Goal: Use online tool/utility: Utilize a website feature to perform a specific function

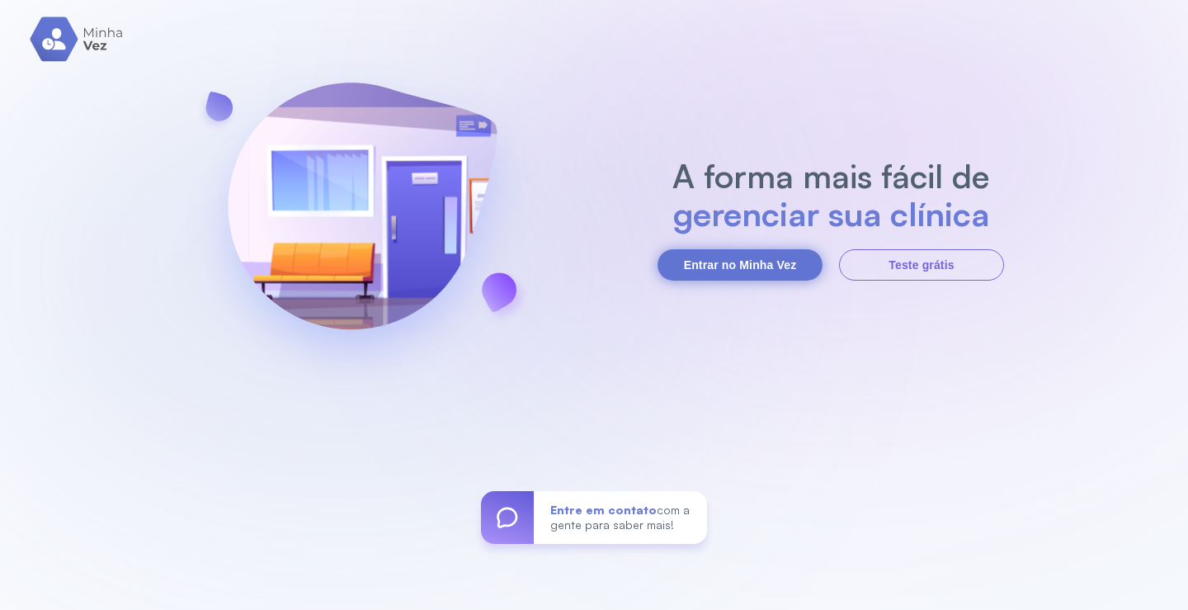
click at [710, 264] on button "Entrar no Minha Vez" at bounding box center [739, 264] width 165 height 31
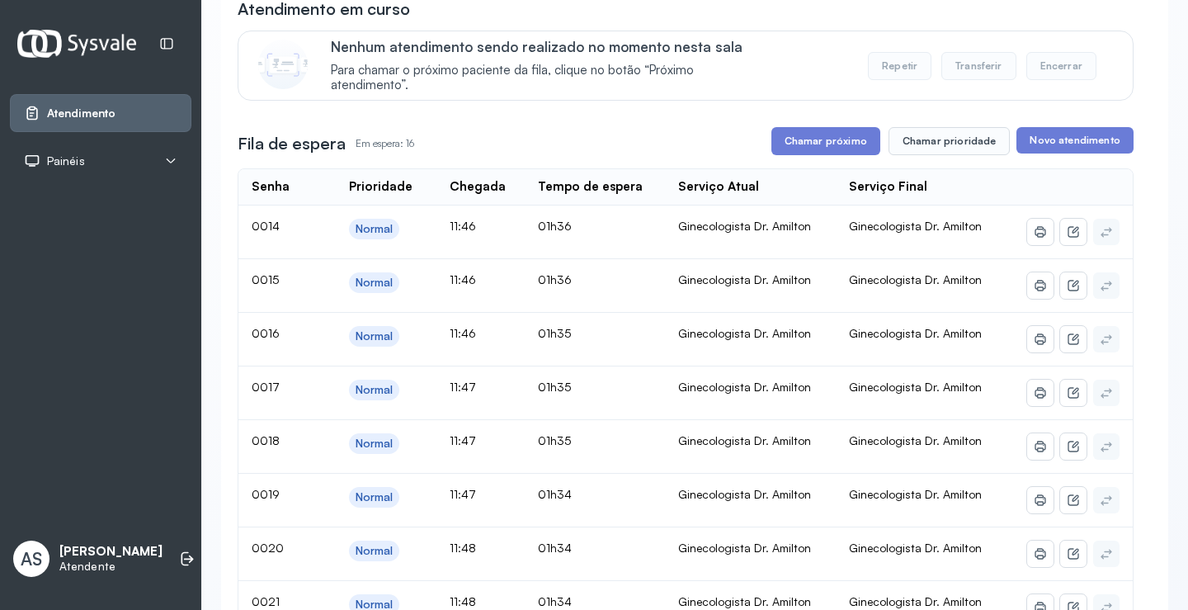
scroll to position [82, 0]
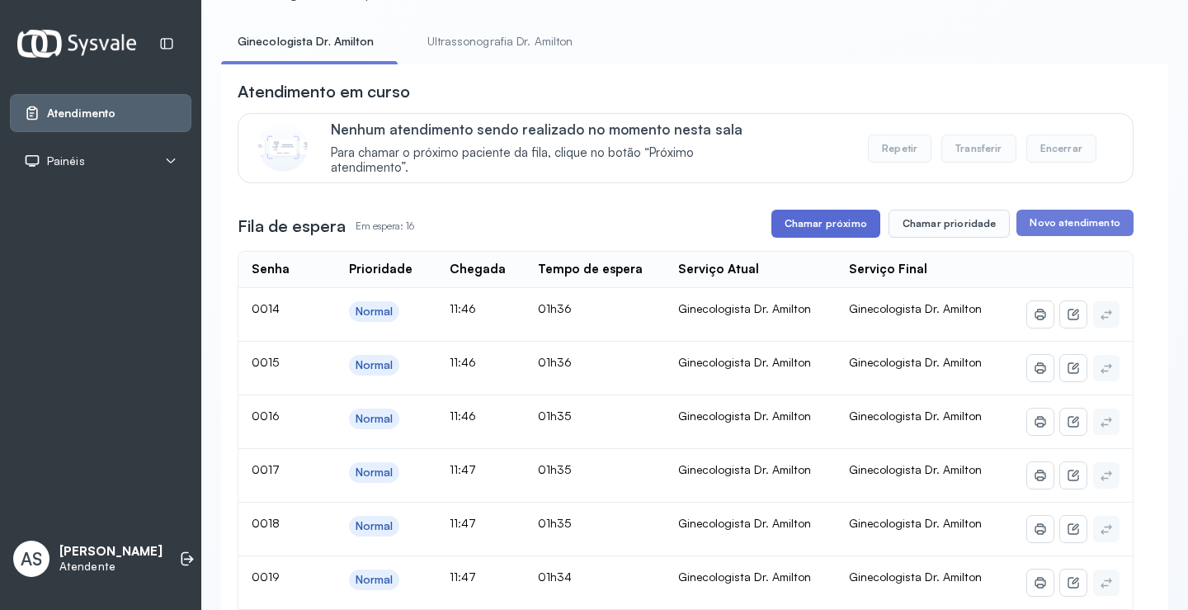
click at [835, 224] on button "Chamar próximo" at bounding box center [825, 224] width 109 height 28
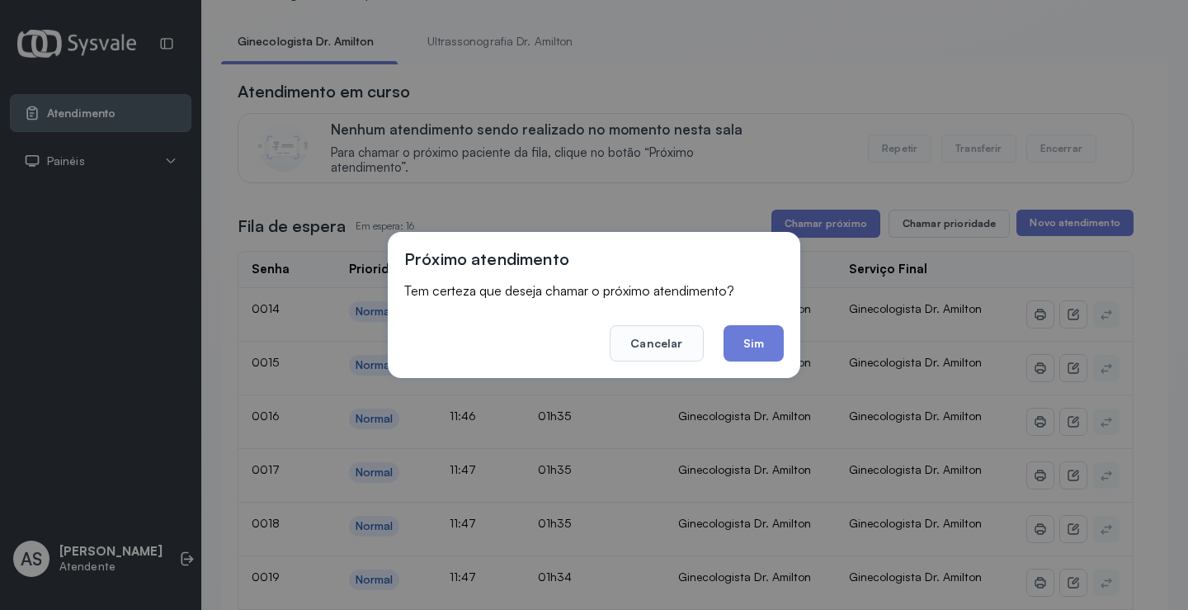
click at [751, 337] on button "Sim" at bounding box center [753, 343] width 60 height 36
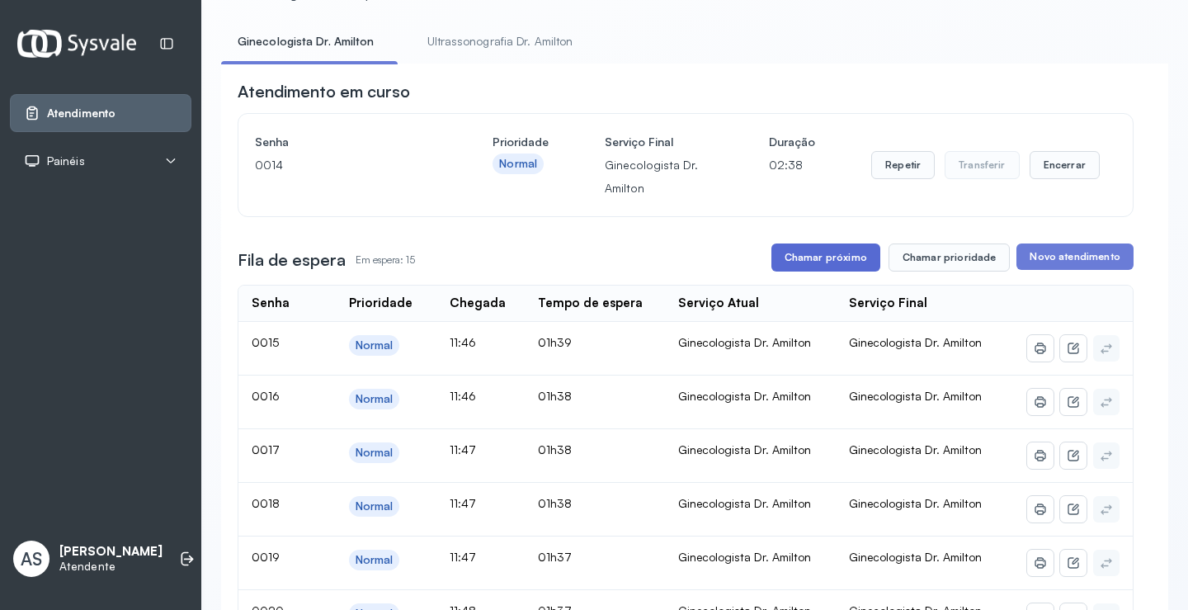
click at [821, 260] on button "Chamar próximo" at bounding box center [825, 257] width 109 height 28
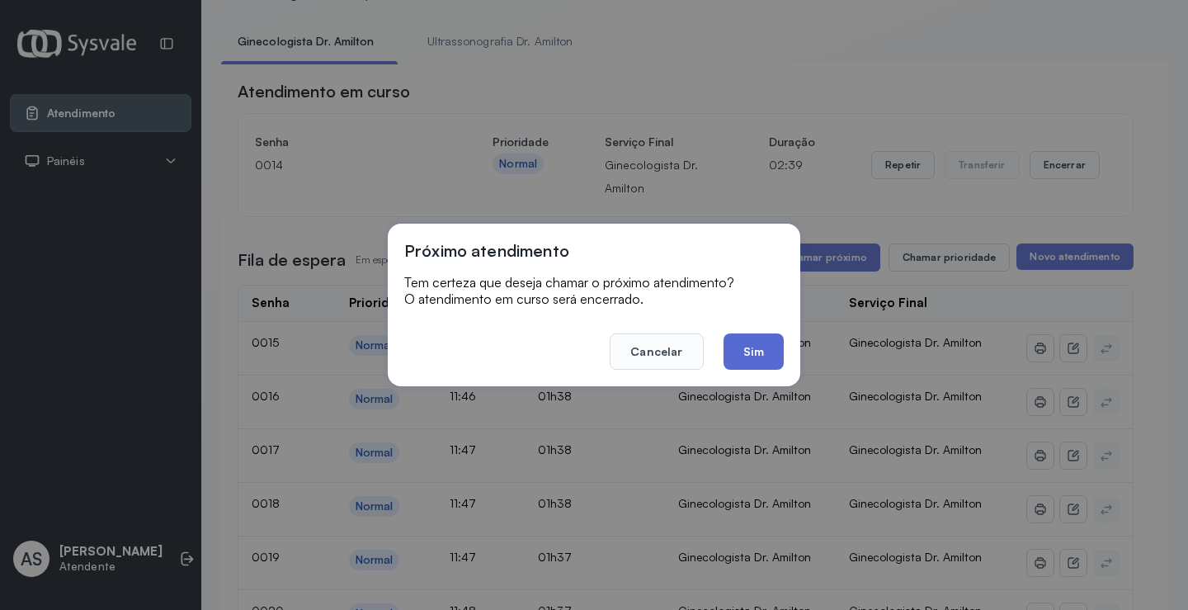
click at [747, 351] on button "Sim" at bounding box center [753, 351] width 60 height 36
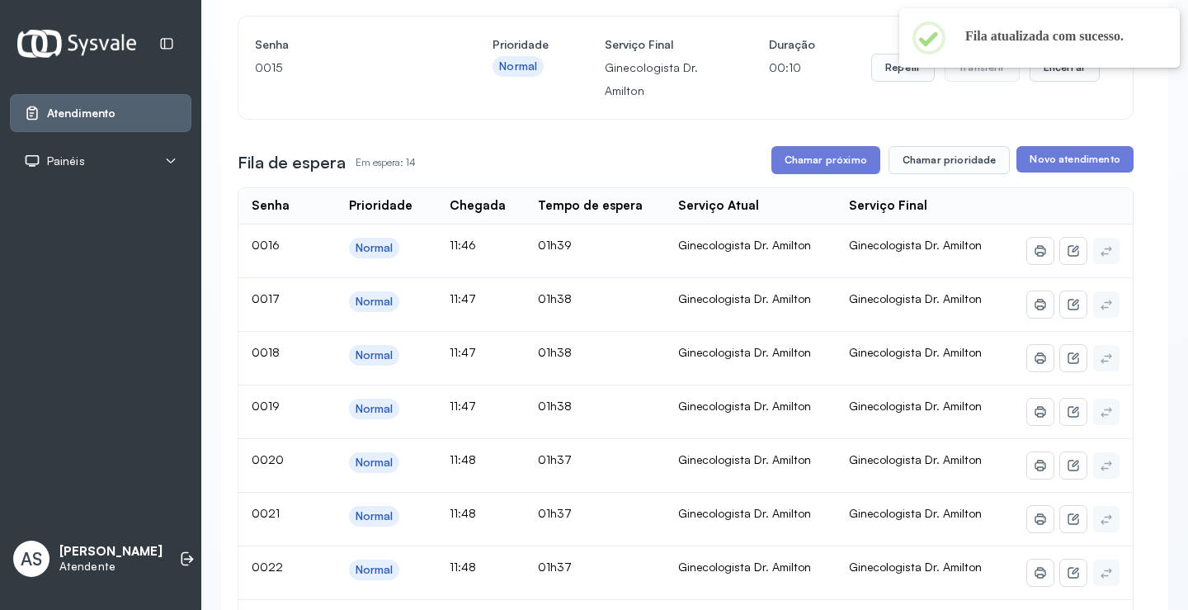
scroll to position [165, 0]
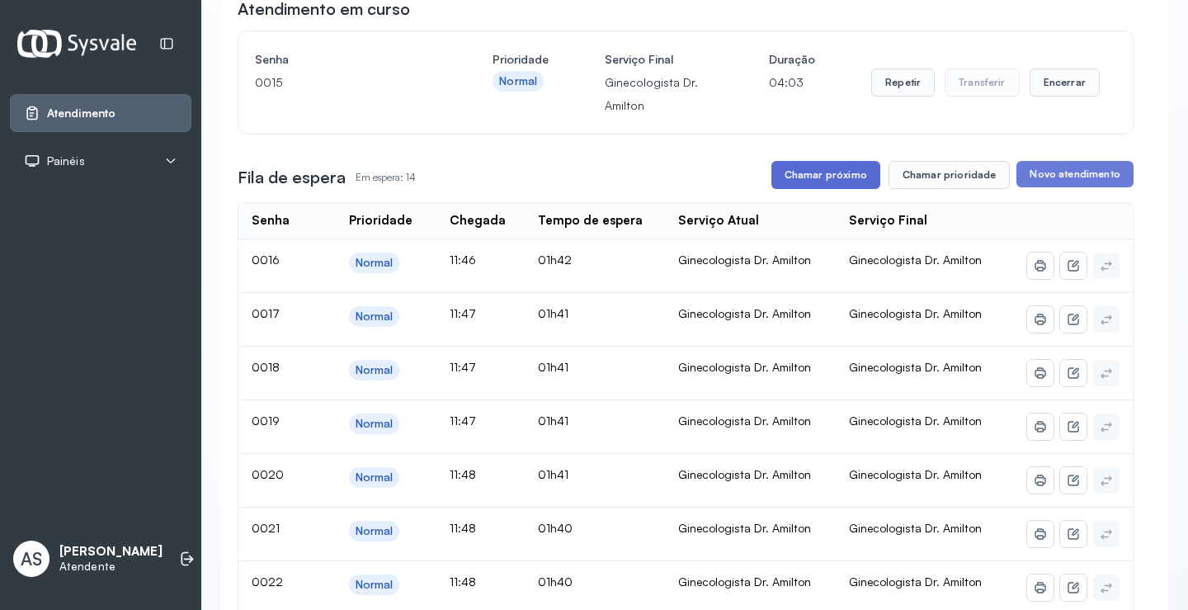
click at [820, 174] on button "Chamar próximo" at bounding box center [825, 175] width 109 height 28
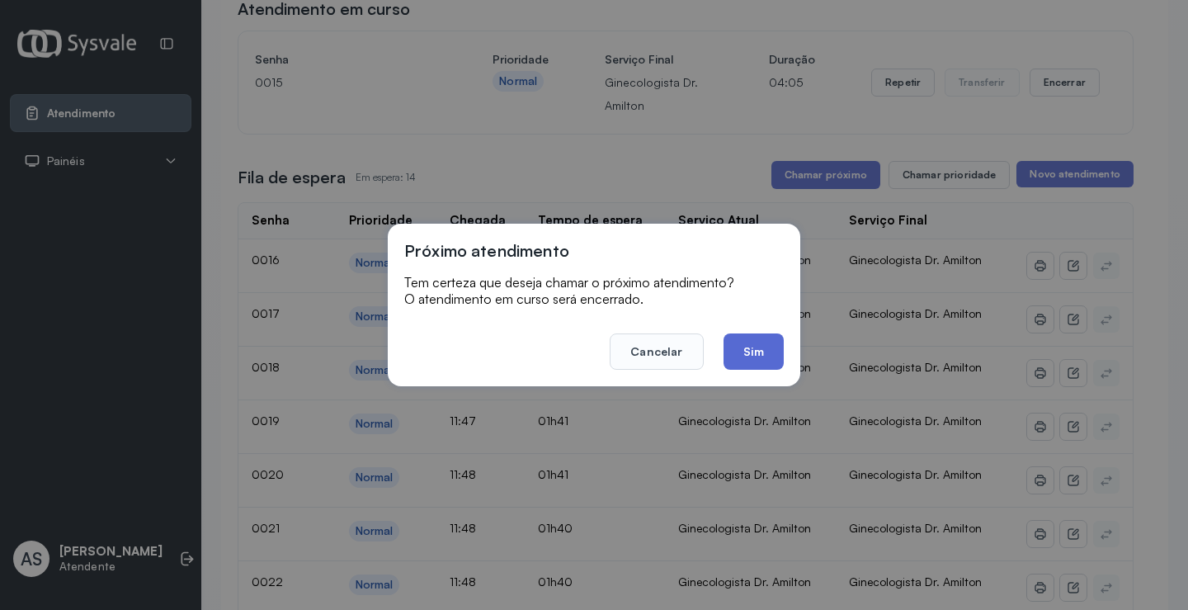
click at [765, 338] on button "Sim" at bounding box center [753, 351] width 60 height 36
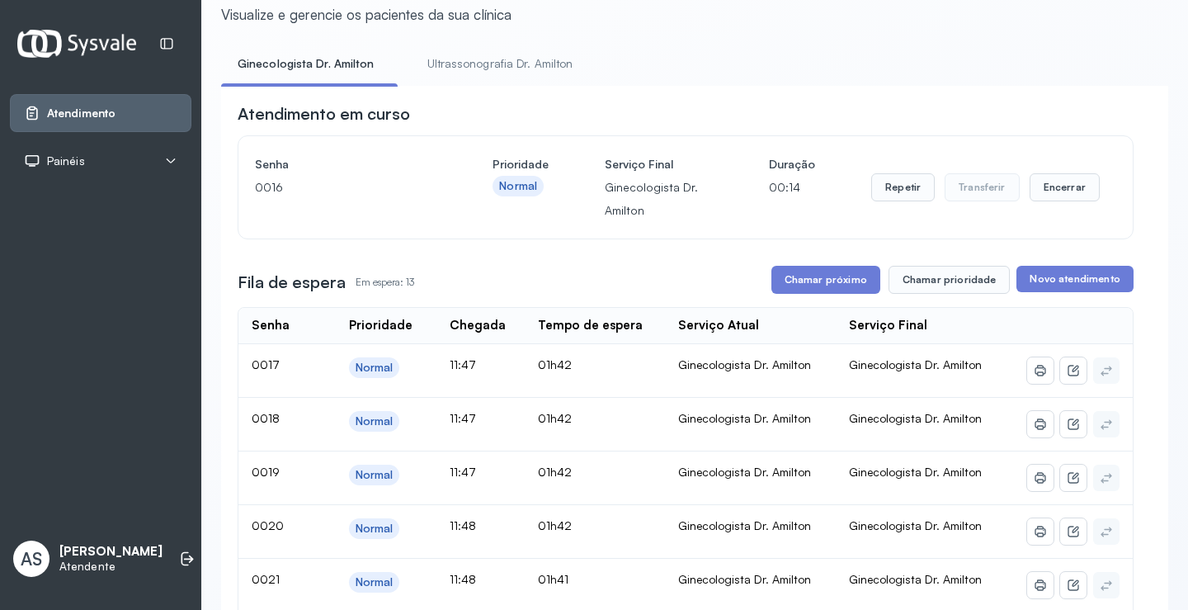
scroll to position [0, 0]
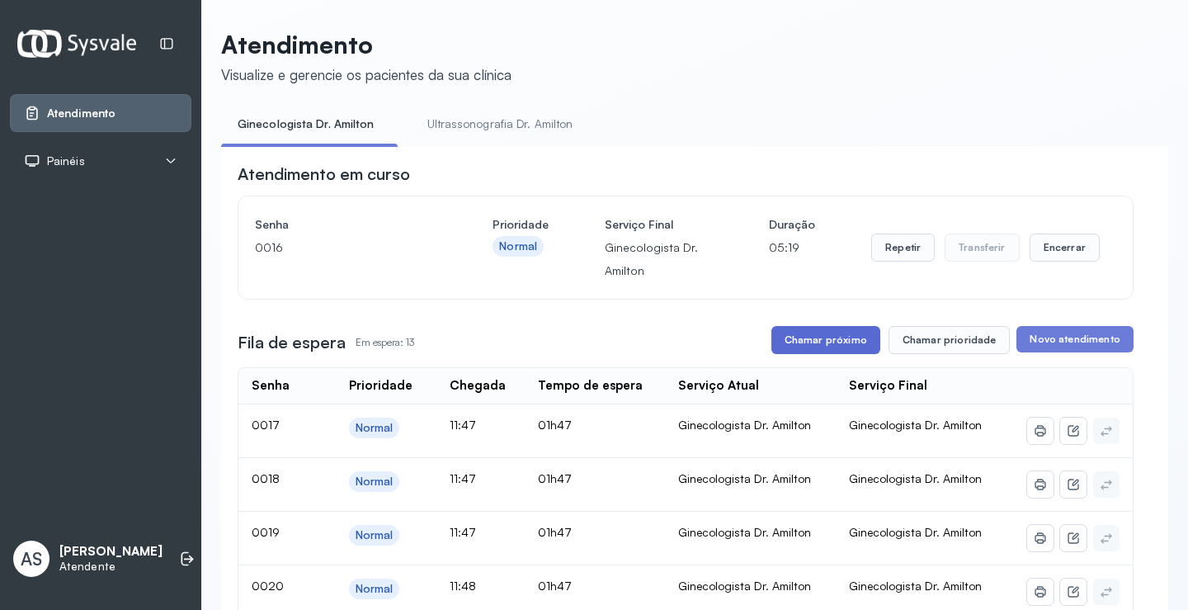
click at [825, 340] on button "Chamar próximo" at bounding box center [825, 340] width 109 height 28
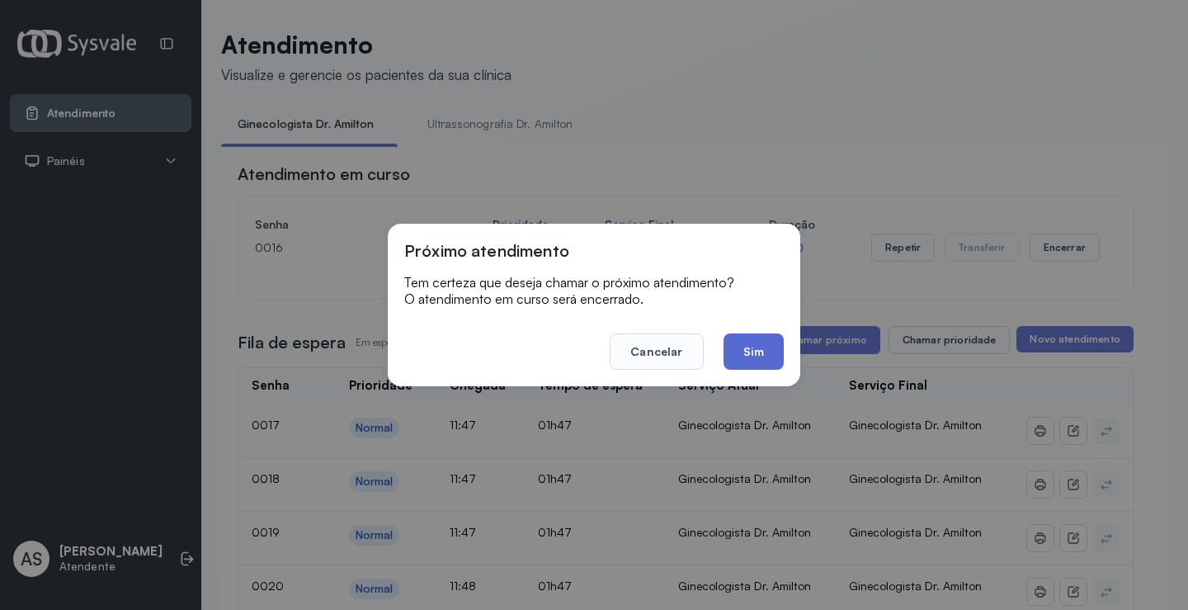
click at [760, 353] on button "Sim" at bounding box center [753, 351] width 60 height 36
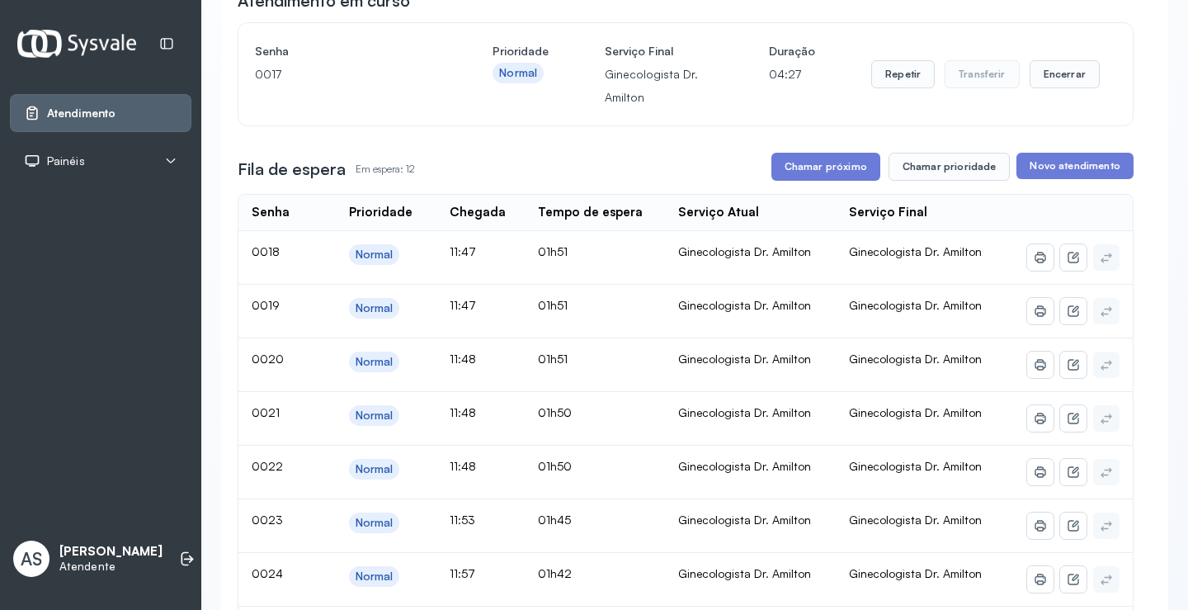
scroll to position [83, 0]
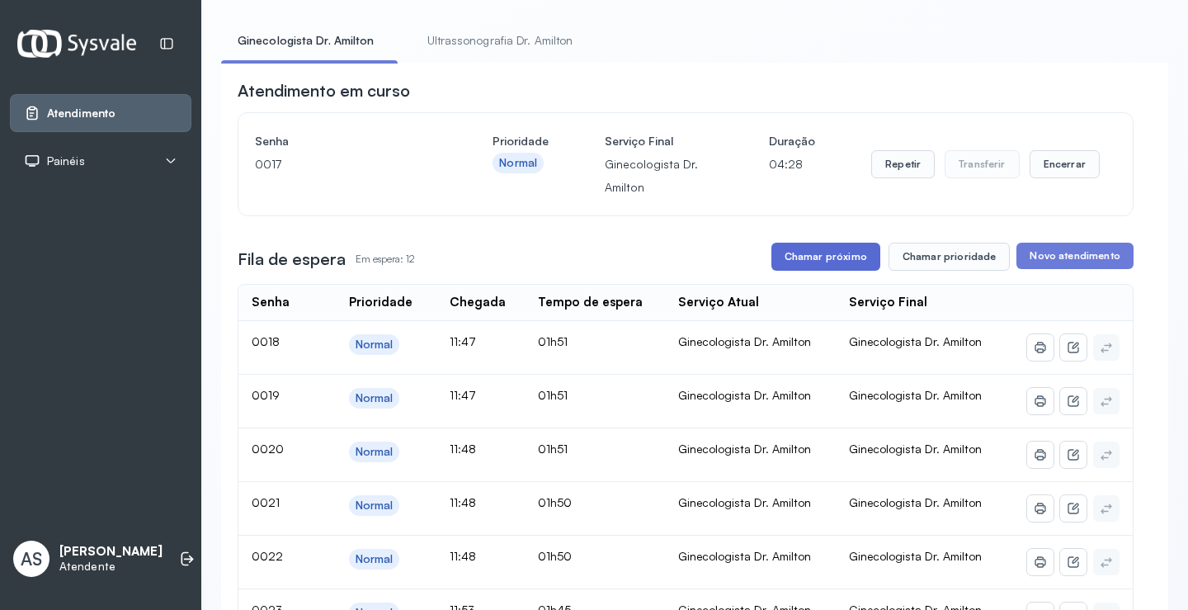
click at [814, 263] on button "Chamar próximo" at bounding box center [825, 257] width 109 height 28
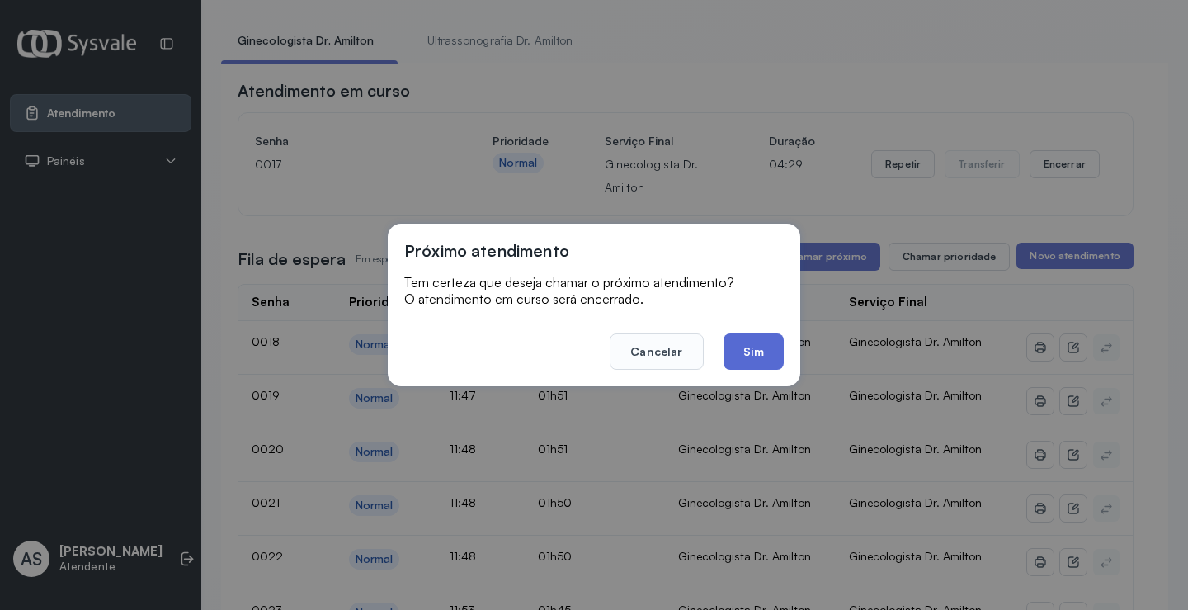
click at [749, 345] on button "Sim" at bounding box center [753, 351] width 60 height 36
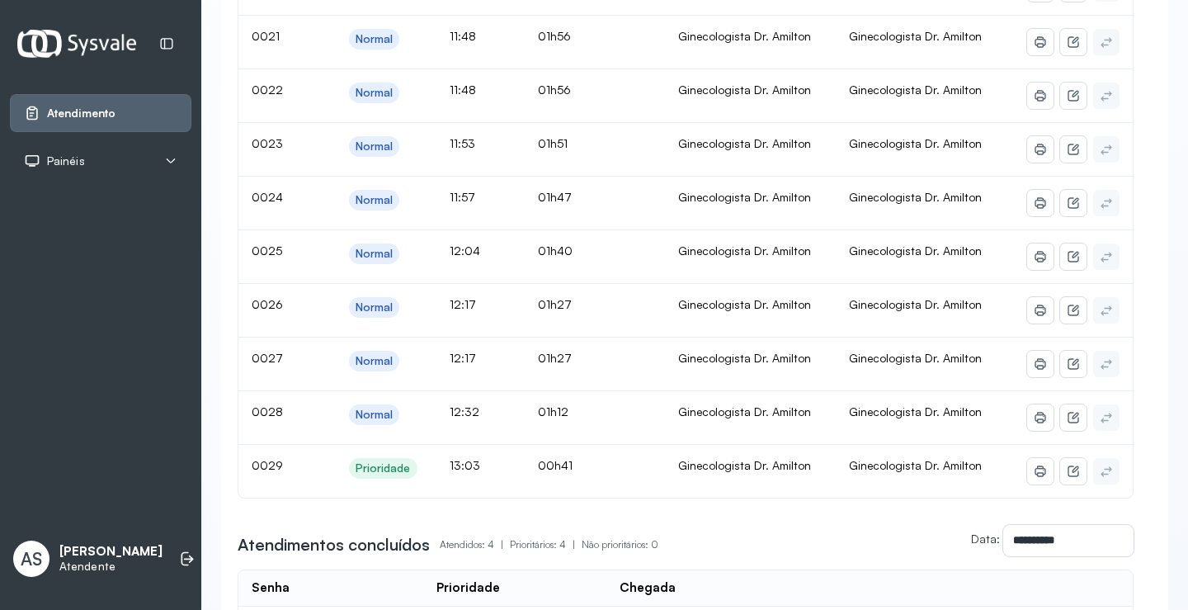
scroll to position [166, 0]
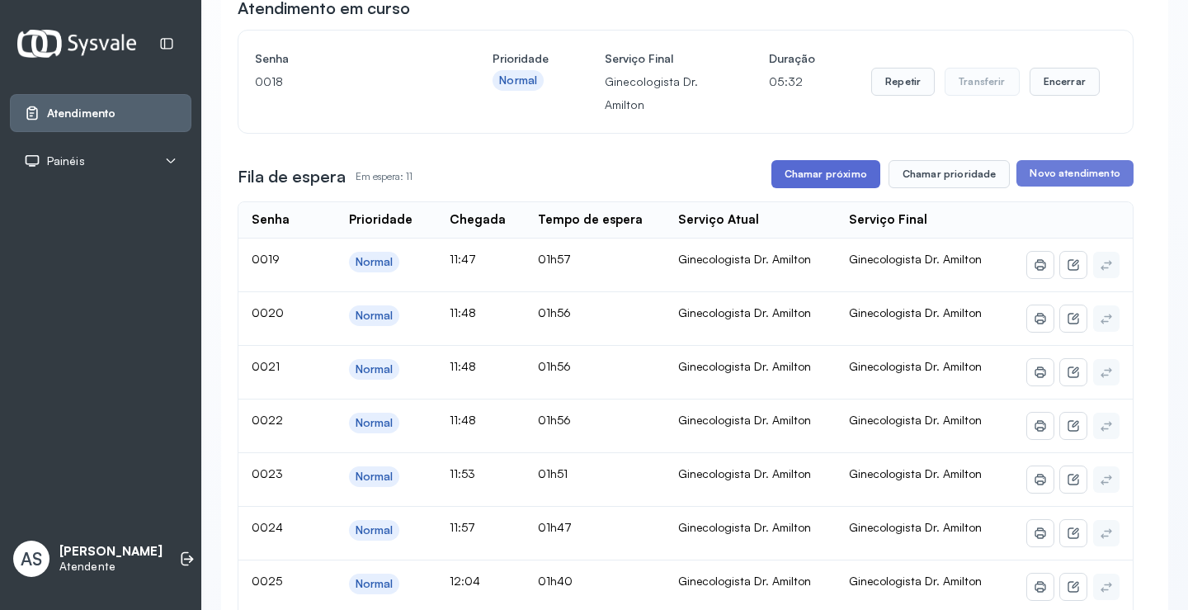
click at [816, 177] on button "Chamar próximo" at bounding box center [825, 174] width 109 height 28
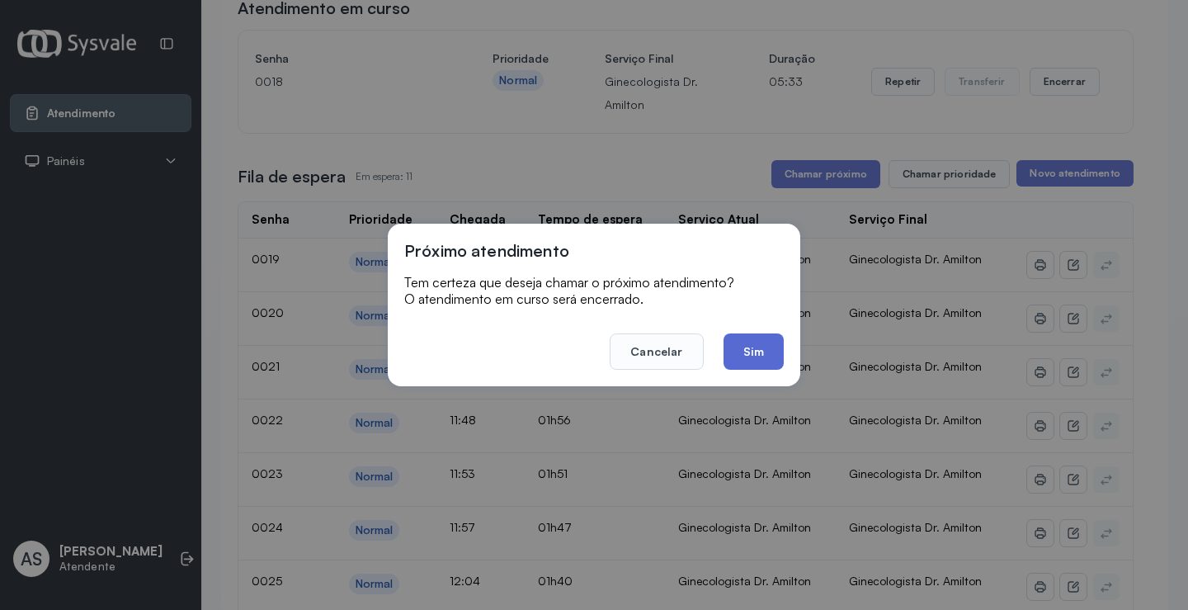
click at [749, 349] on button "Sim" at bounding box center [753, 351] width 60 height 36
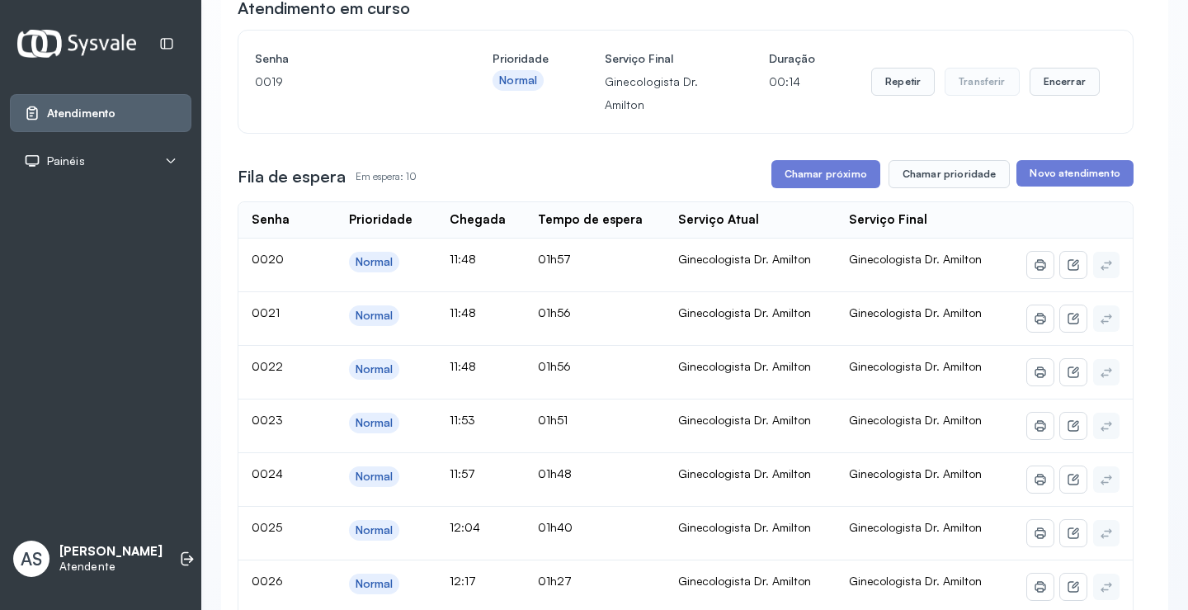
scroll to position [0, 0]
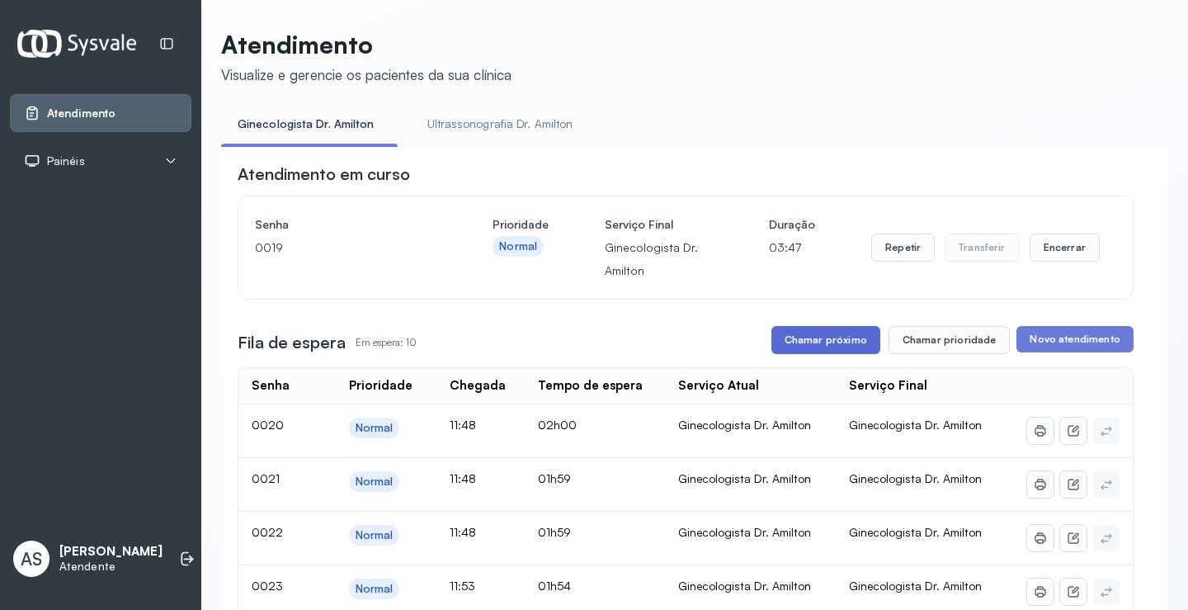
click at [837, 337] on button "Chamar próximo" at bounding box center [825, 340] width 109 height 28
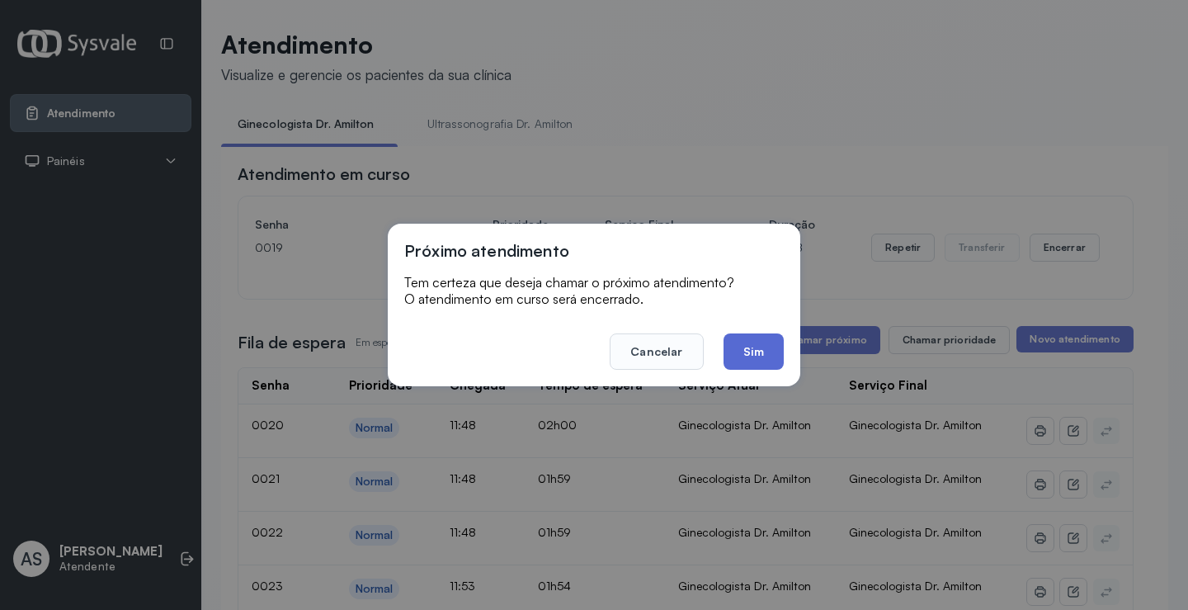
click at [742, 342] on button "Sim" at bounding box center [753, 351] width 60 height 36
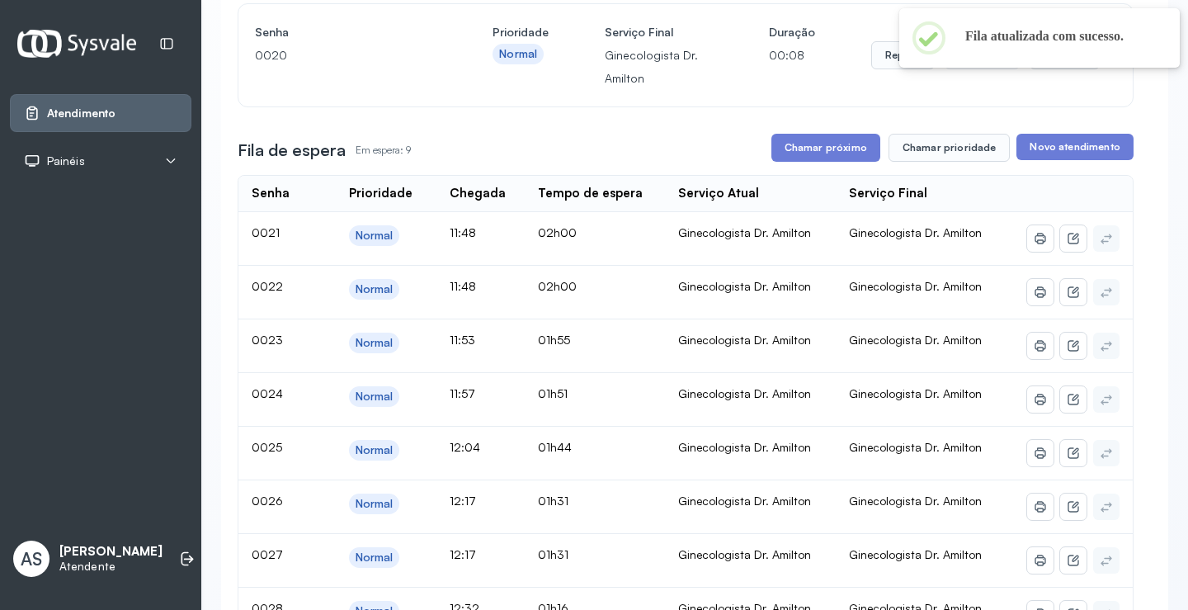
scroll to position [330, 0]
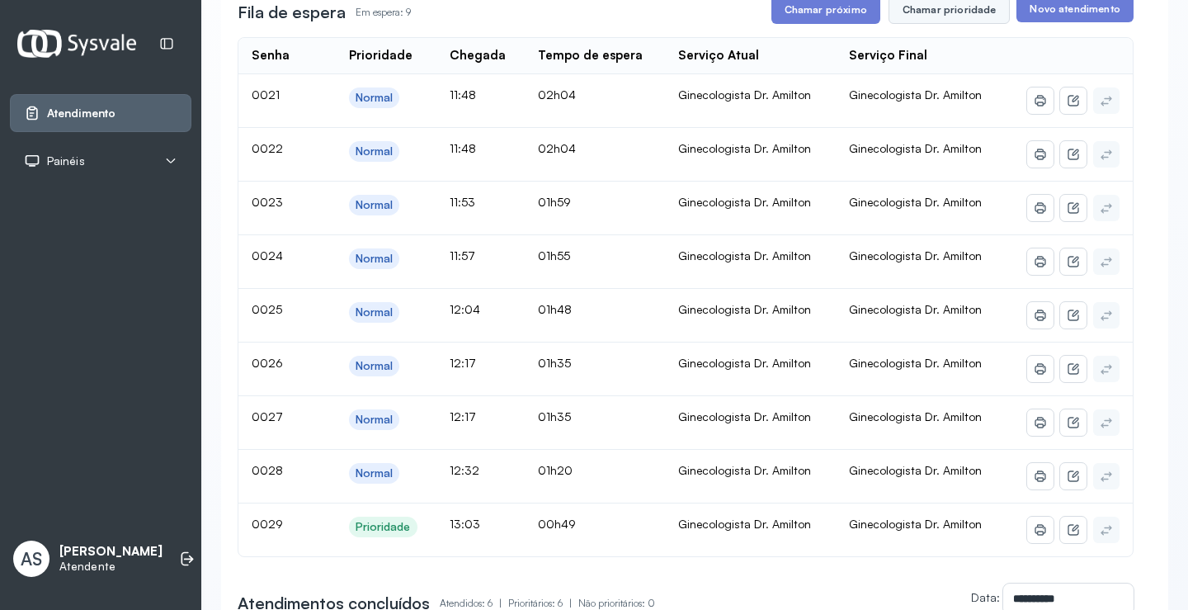
click at [932, 14] on button "Chamar prioridade" at bounding box center [949, 10] width 122 height 28
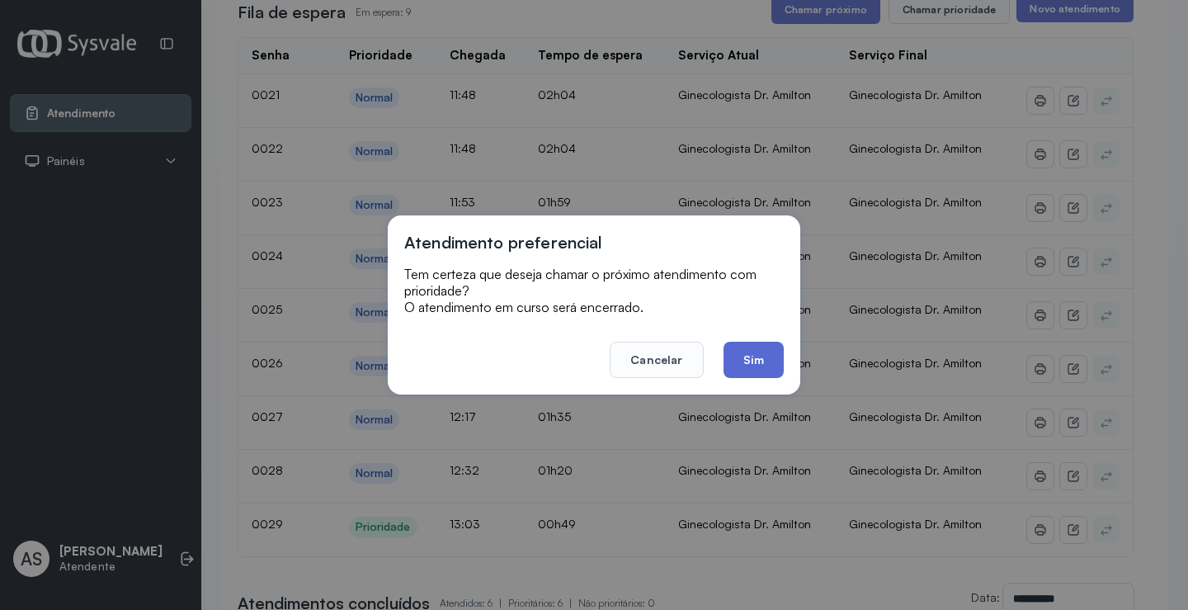
click at [750, 356] on button "Sim" at bounding box center [753, 359] width 60 height 36
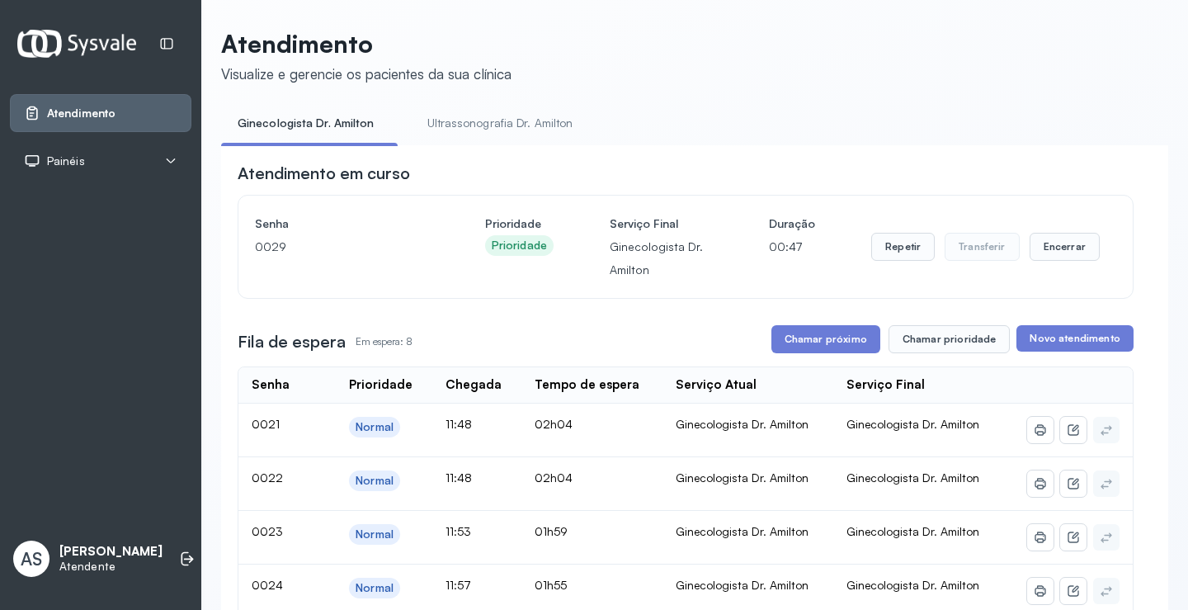
scroll to position [0, 0]
click at [897, 243] on button "Repetir" at bounding box center [903, 247] width 64 height 28
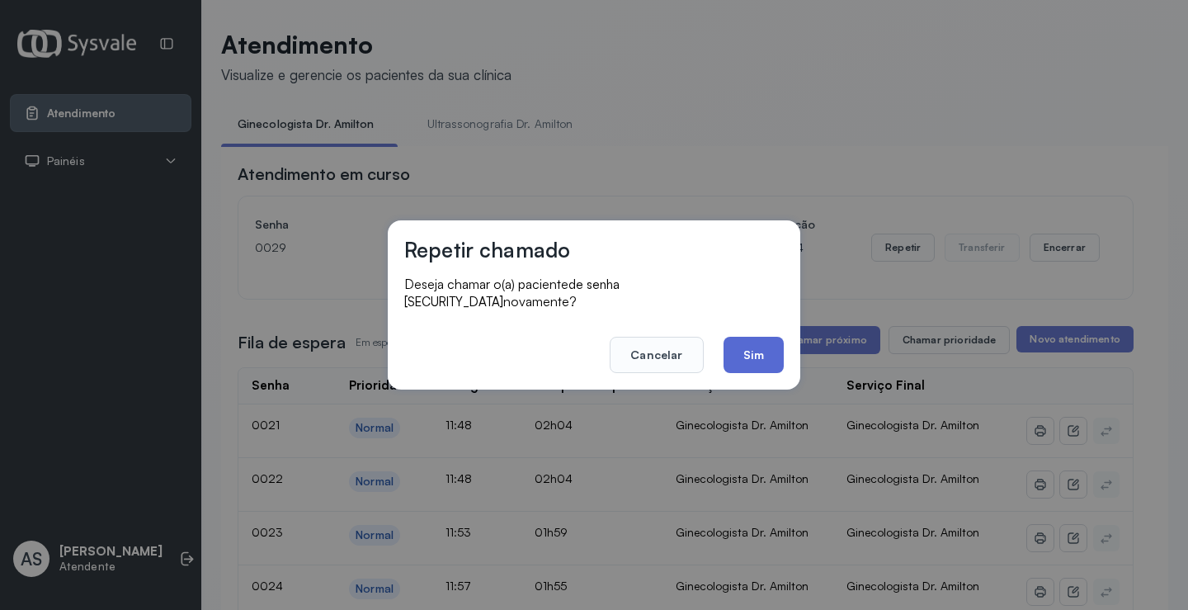
click at [755, 337] on button "Sim" at bounding box center [753, 355] width 60 height 36
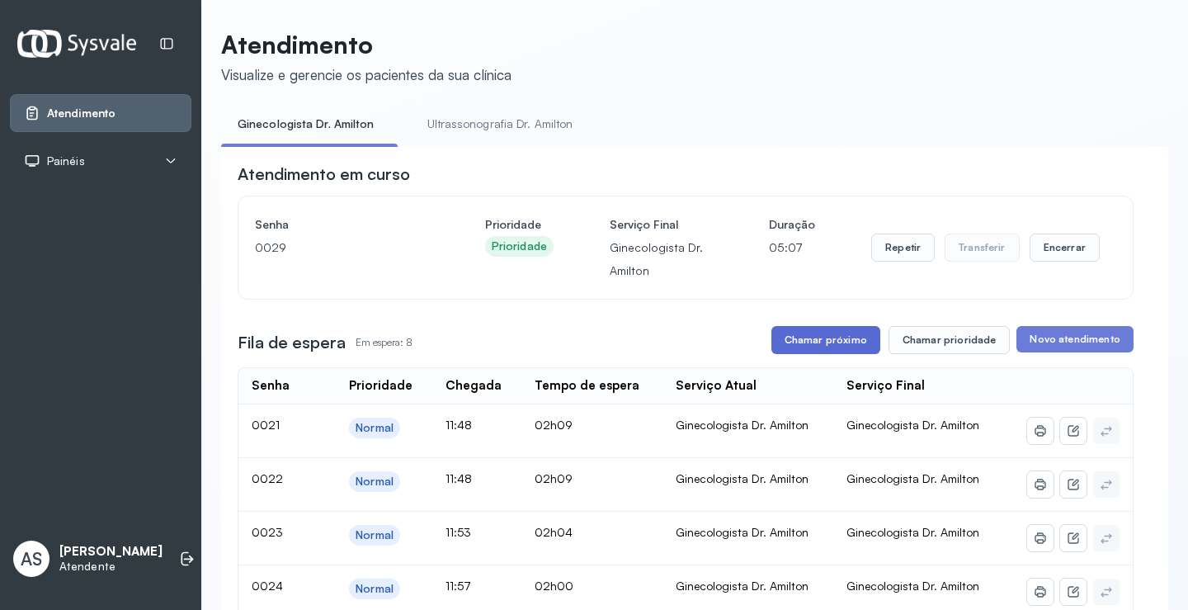
click at [797, 344] on button "Chamar próximo" at bounding box center [825, 340] width 109 height 28
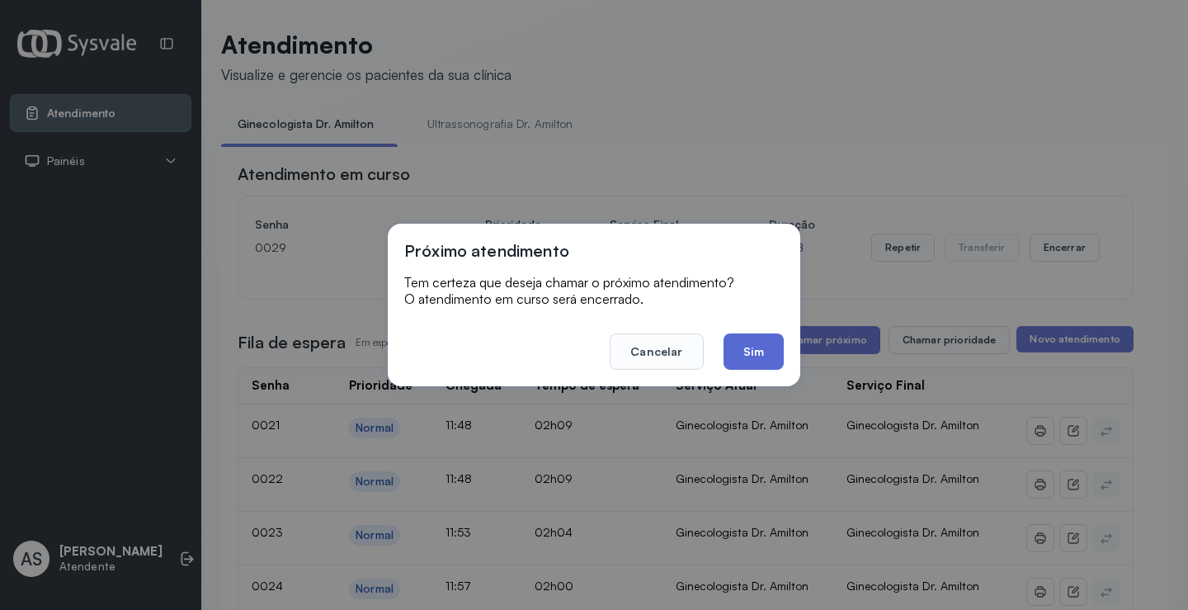
click at [760, 349] on button "Sim" at bounding box center [753, 351] width 60 height 36
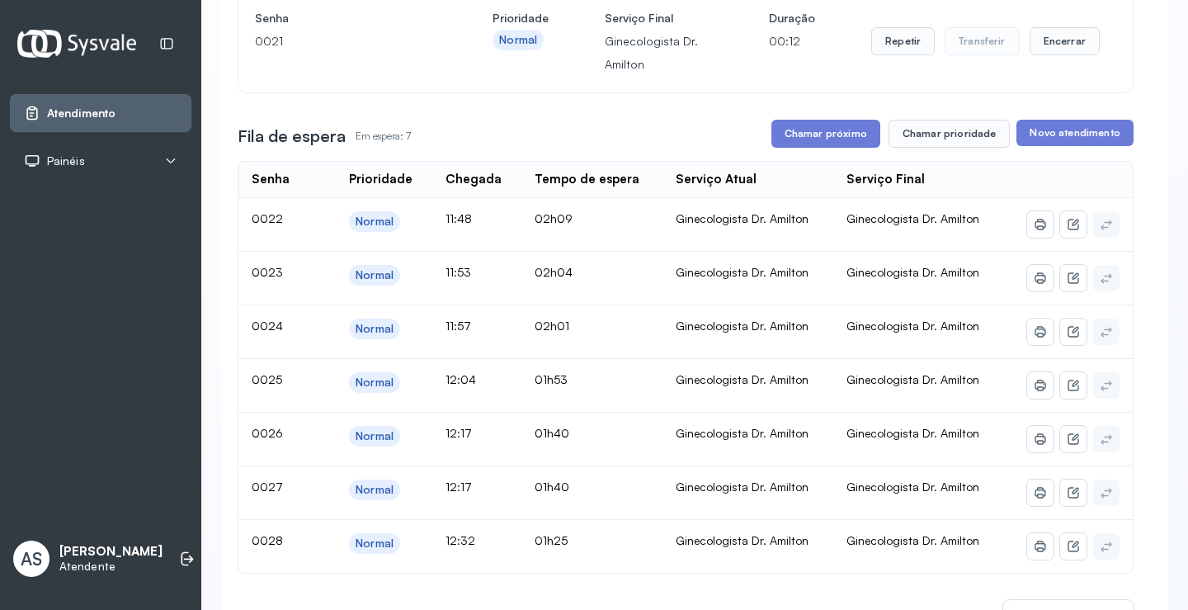
scroll to position [165, 0]
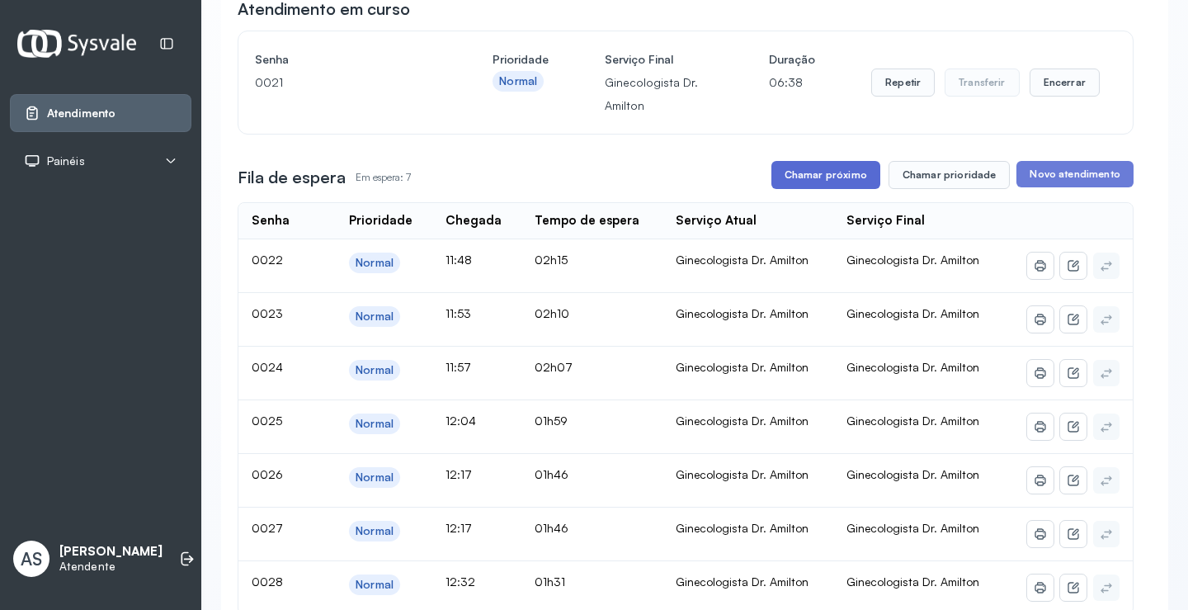
click at [817, 175] on button "Chamar próximo" at bounding box center [825, 175] width 109 height 28
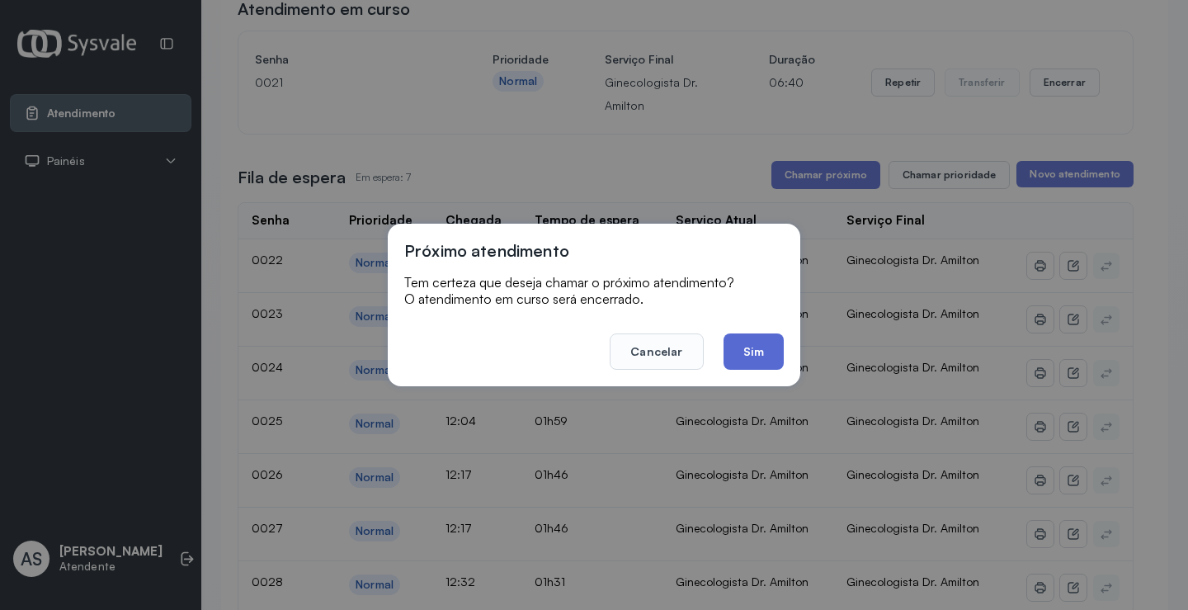
click at [744, 362] on button "Sim" at bounding box center [753, 351] width 60 height 36
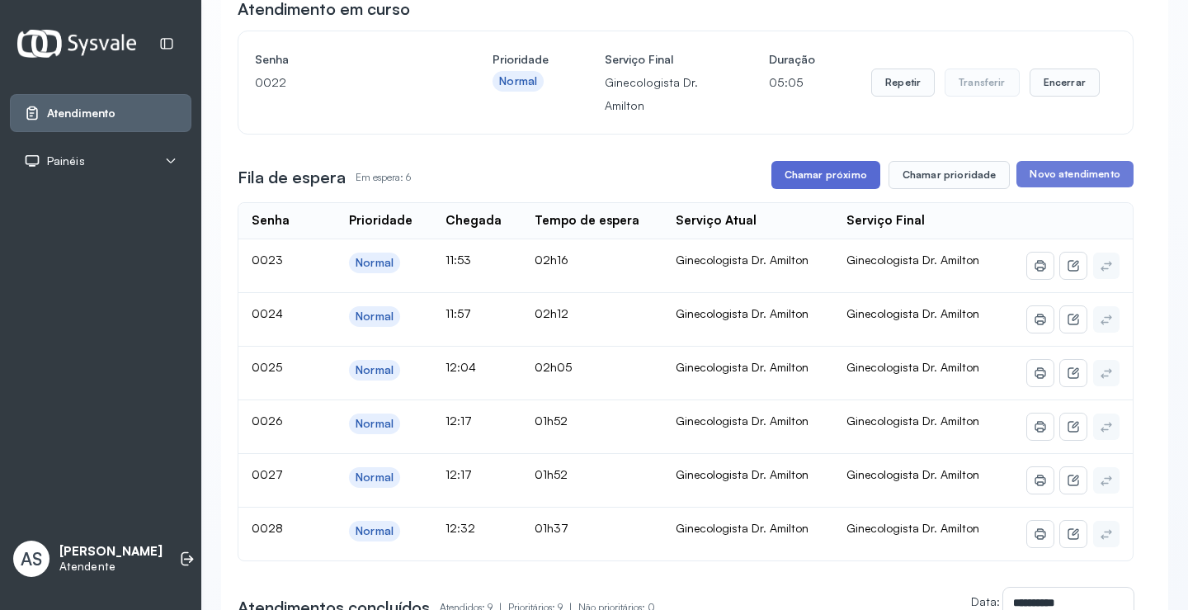
click at [817, 172] on button "Chamar próximo" at bounding box center [825, 175] width 109 height 28
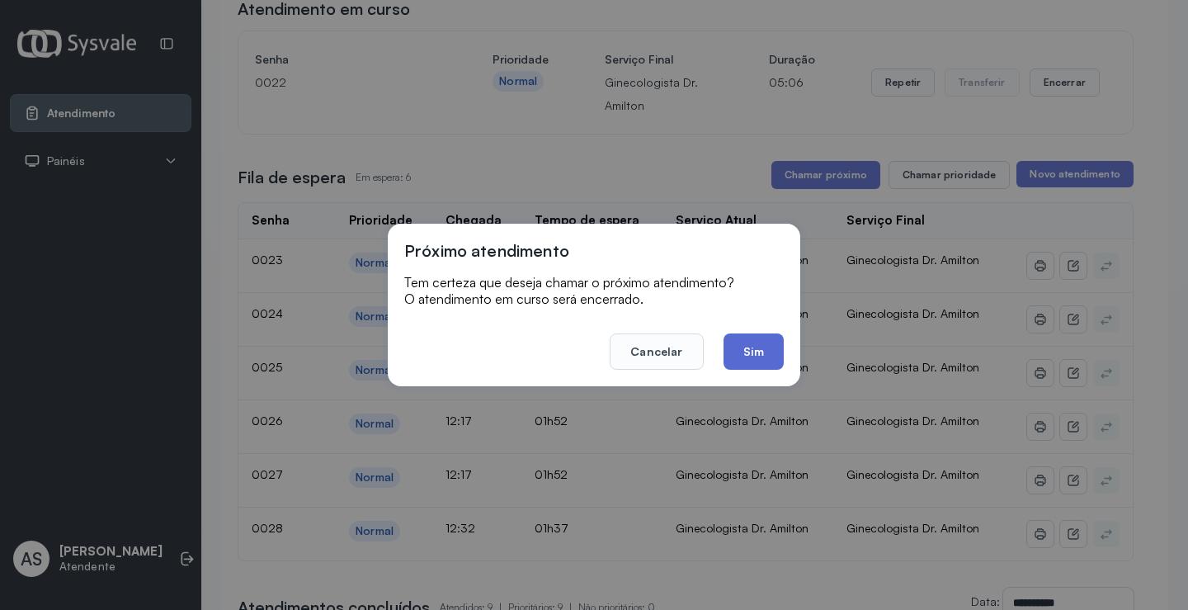
click at [762, 350] on button "Sim" at bounding box center [753, 351] width 60 height 36
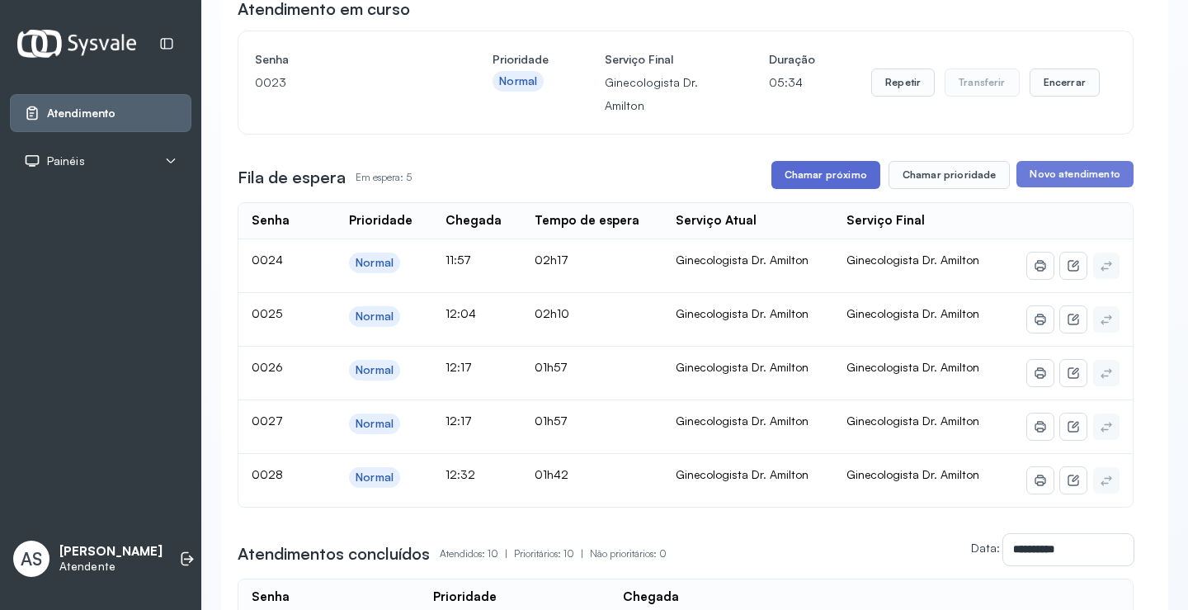
click at [797, 177] on button "Chamar próximo" at bounding box center [825, 175] width 109 height 28
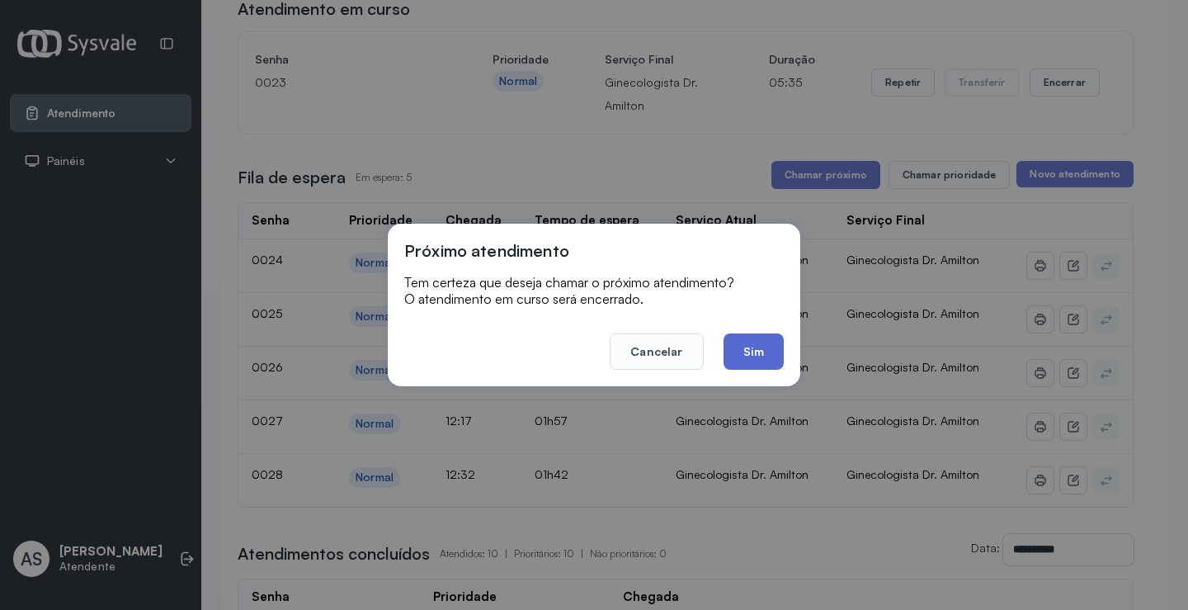
click at [756, 344] on button "Sim" at bounding box center [753, 351] width 60 height 36
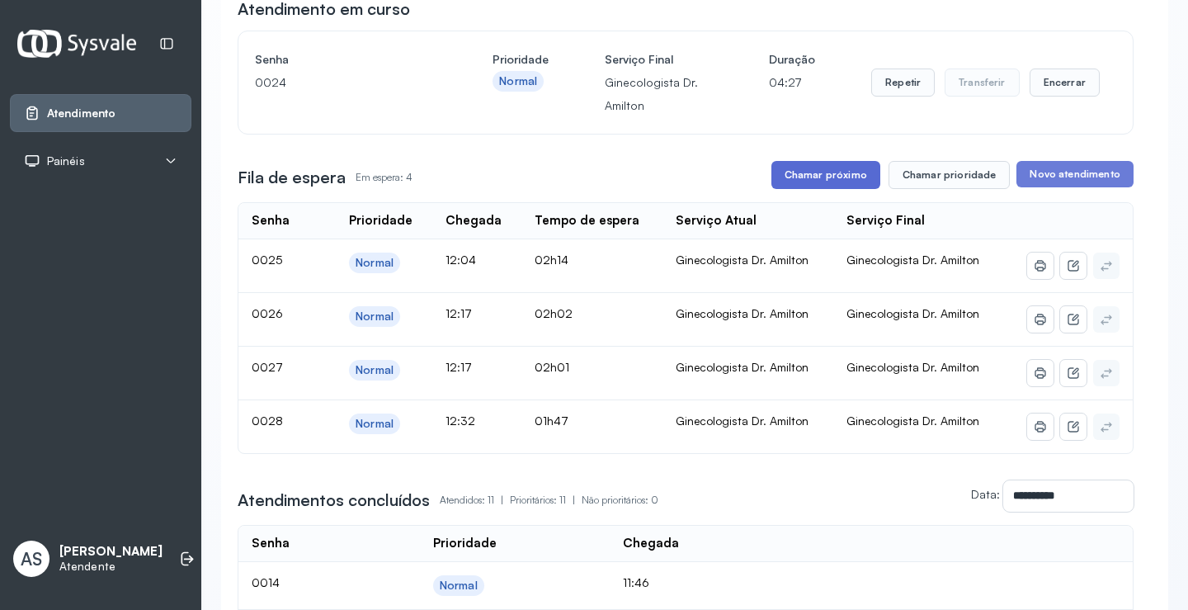
click at [826, 177] on button "Chamar próximo" at bounding box center [825, 175] width 109 height 28
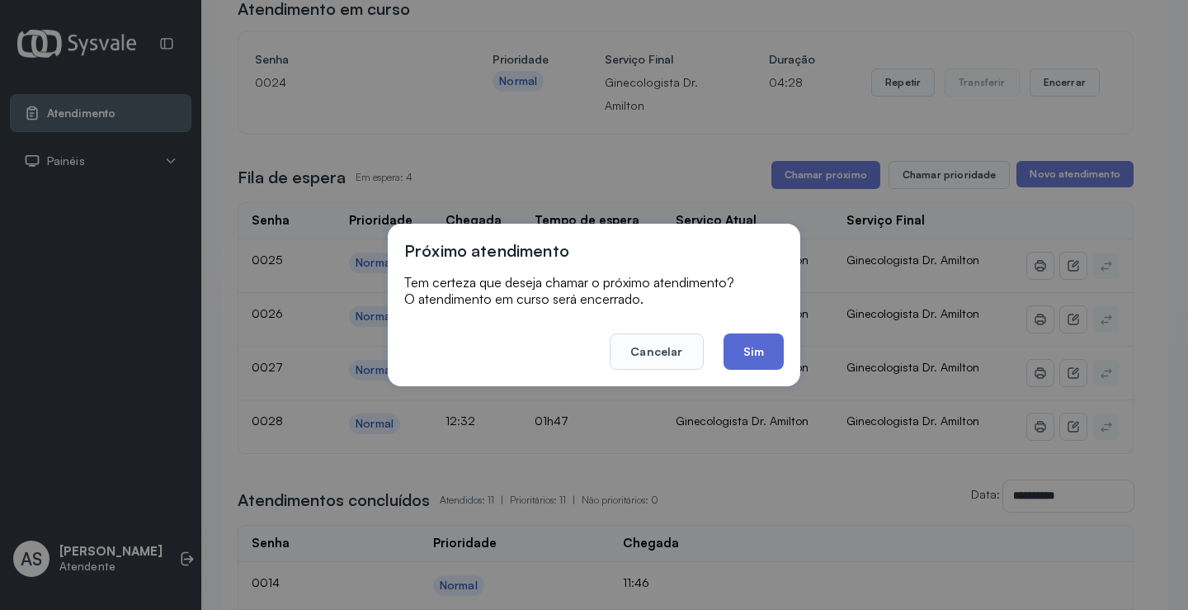
click at [752, 355] on button "Sim" at bounding box center [753, 351] width 60 height 36
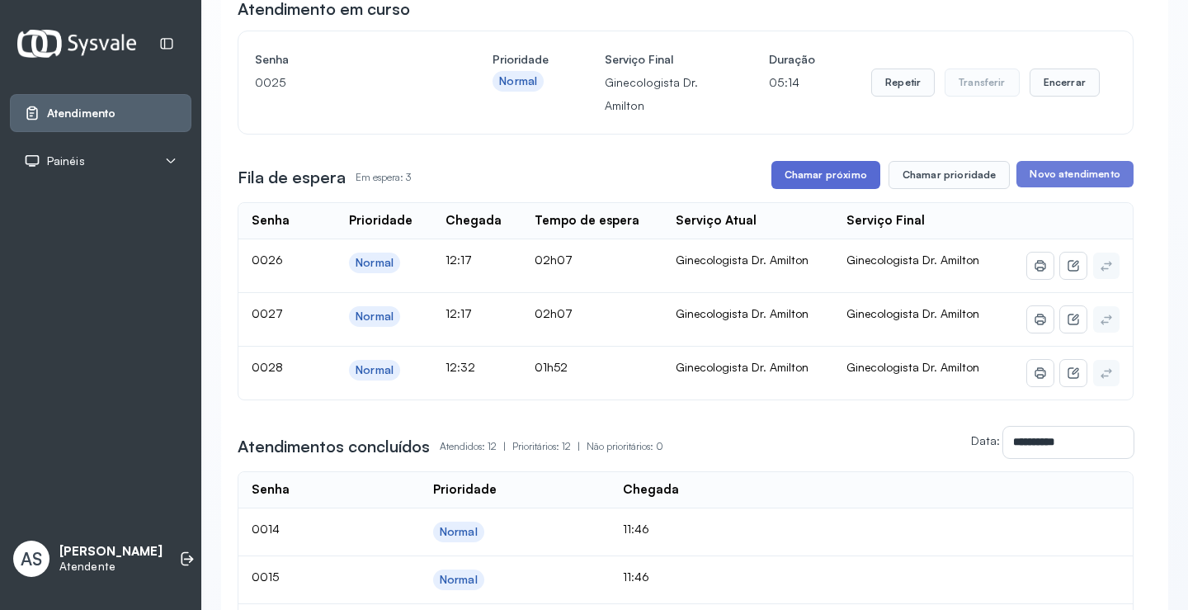
click at [792, 180] on button "Chamar próximo" at bounding box center [825, 175] width 109 height 28
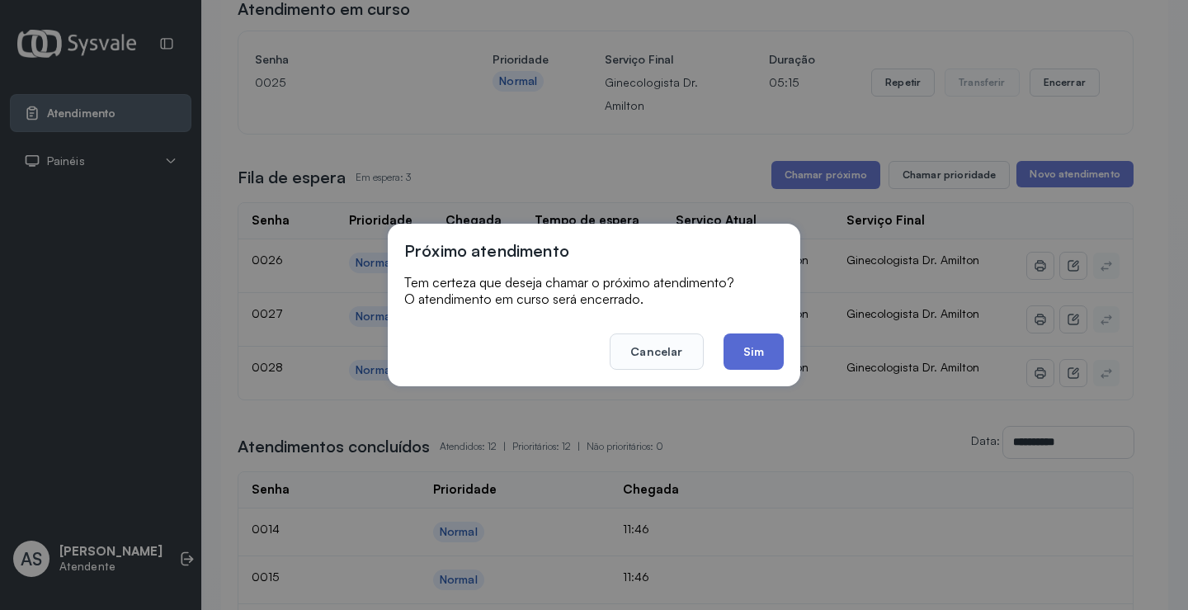
click at [752, 345] on button "Sim" at bounding box center [753, 351] width 60 height 36
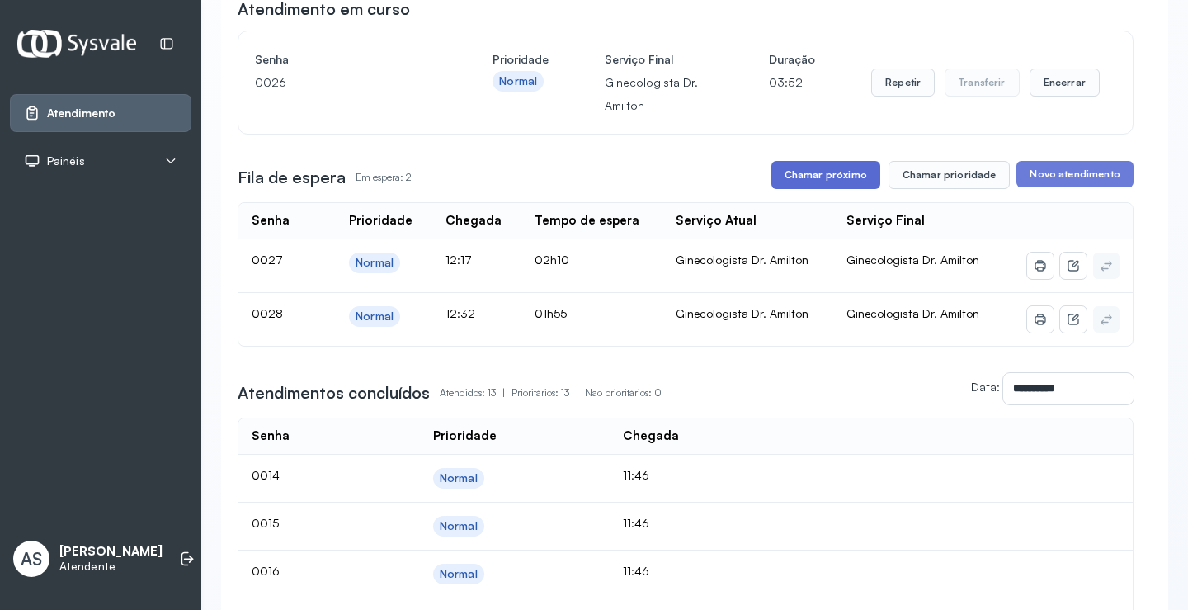
click at [814, 179] on button "Chamar próximo" at bounding box center [825, 175] width 109 height 28
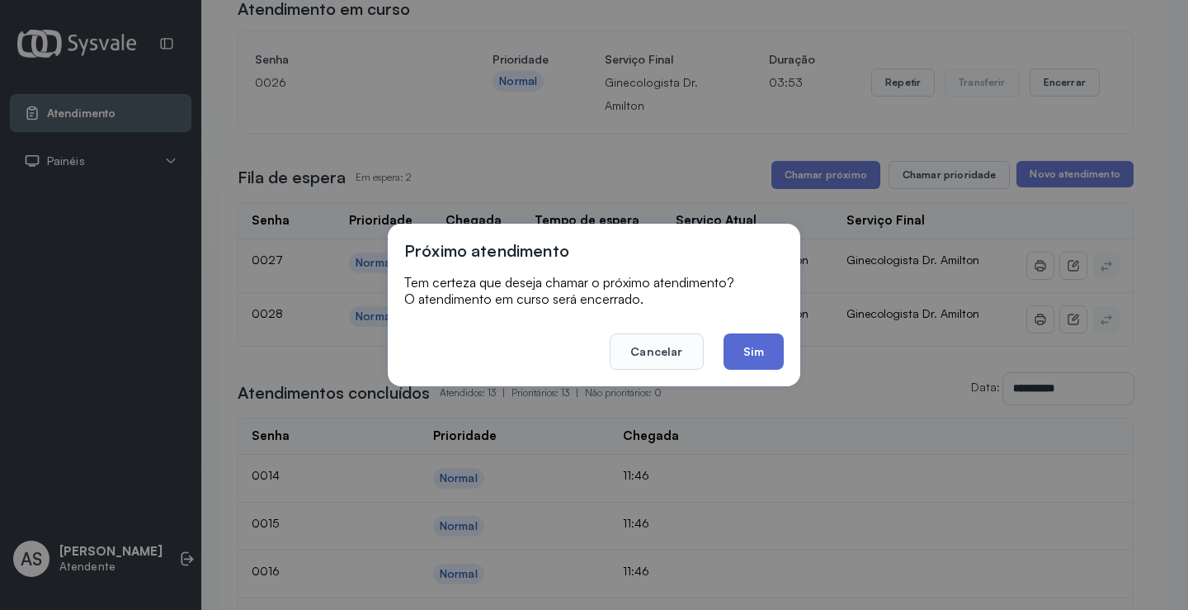
click at [754, 342] on button "Sim" at bounding box center [753, 351] width 60 height 36
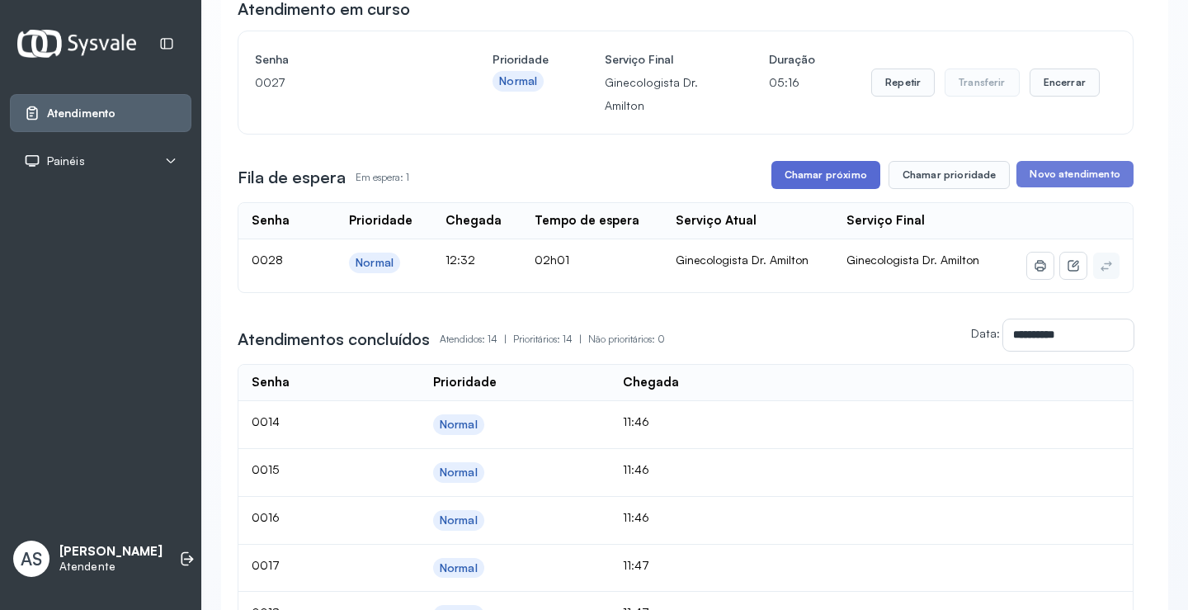
click at [812, 175] on button "Chamar próximo" at bounding box center [825, 175] width 109 height 28
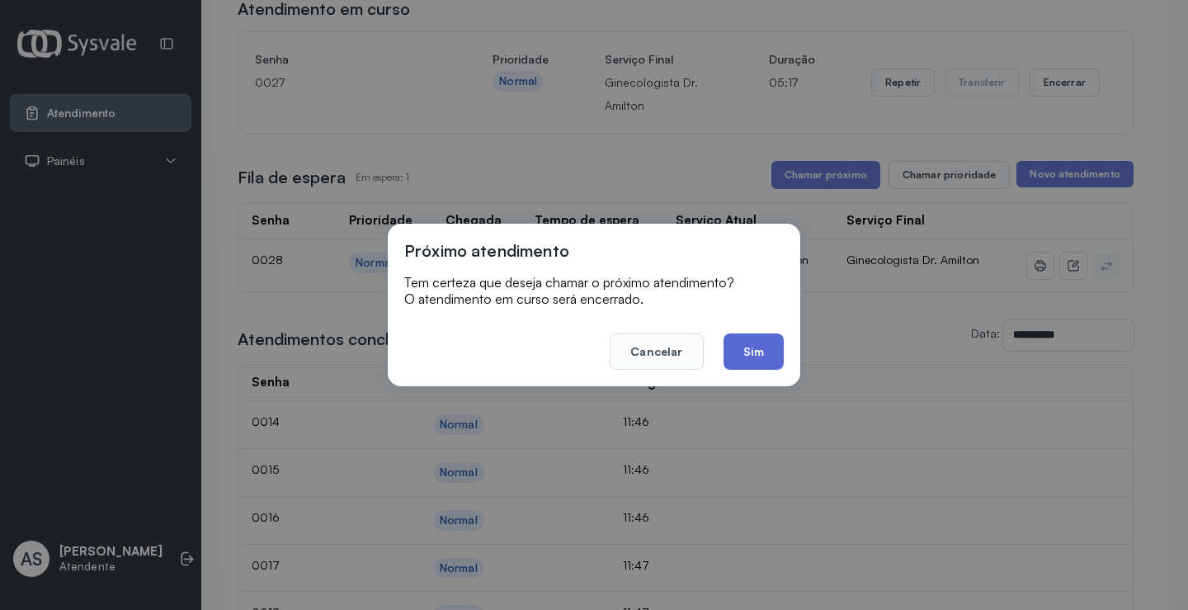
click at [753, 344] on button "Sim" at bounding box center [753, 351] width 60 height 36
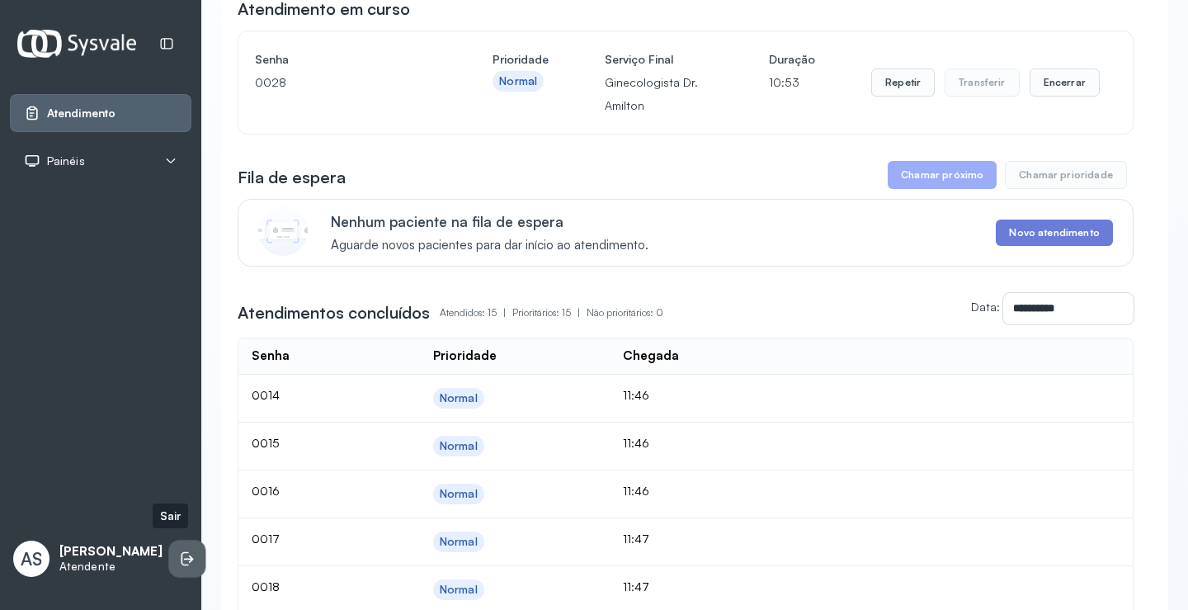
click at [184, 555] on icon at bounding box center [189, 558] width 10 height 7
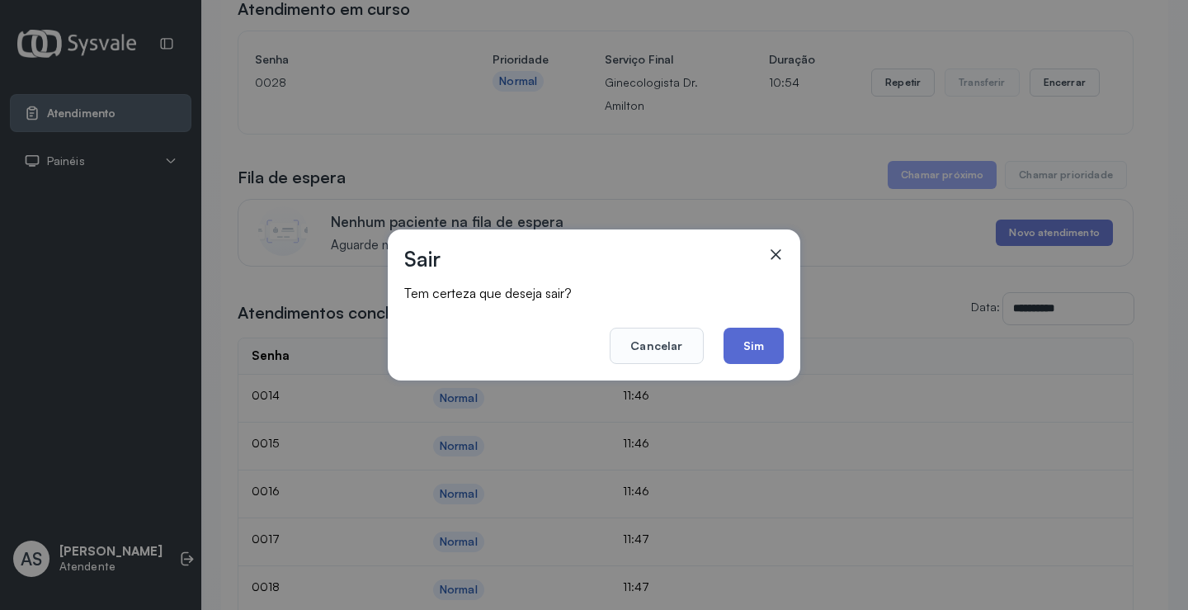
click at [763, 347] on button "Sim" at bounding box center [753, 345] width 60 height 36
